Goal: Complete application form: Complete application form

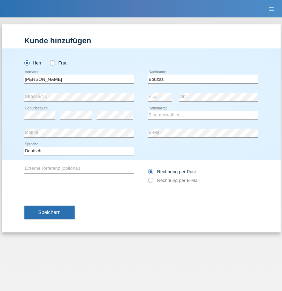
type input "Bouzas"
select select "ES"
select select "C"
select select "15"
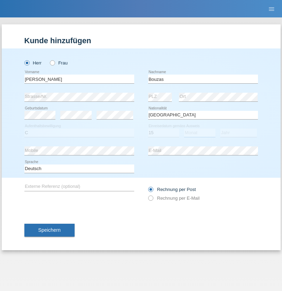
select select "05"
select select "1992"
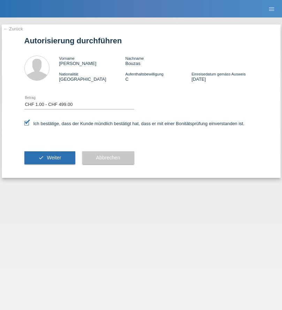
select select "1"
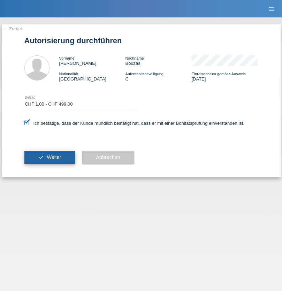
click at [50, 157] on span "Weiter" at bounding box center [54, 158] width 14 height 6
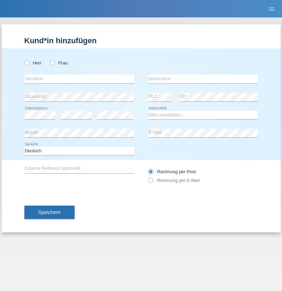
radio input "true"
click at [79, 79] on input "text" at bounding box center [79, 79] width 110 height 9
type input "[PERSON_NAME]"
click at [203, 79] on input "text" at bounding box center [203, 79] width 110 height 9
type input "Bouzas"
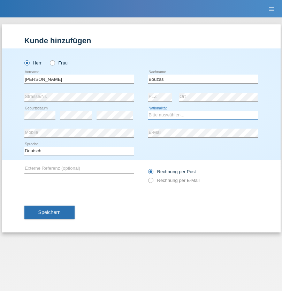
select select "ES"
select select "C"
select select "15"
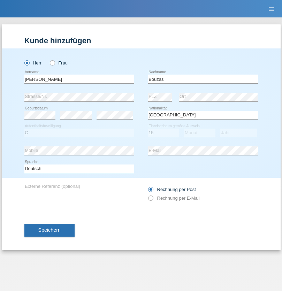
select select "02"
select select "2012"
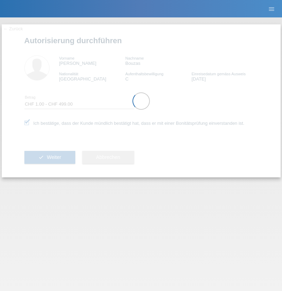
select select "1"
